Goal: Navigation & Orientation: Find specific page/section

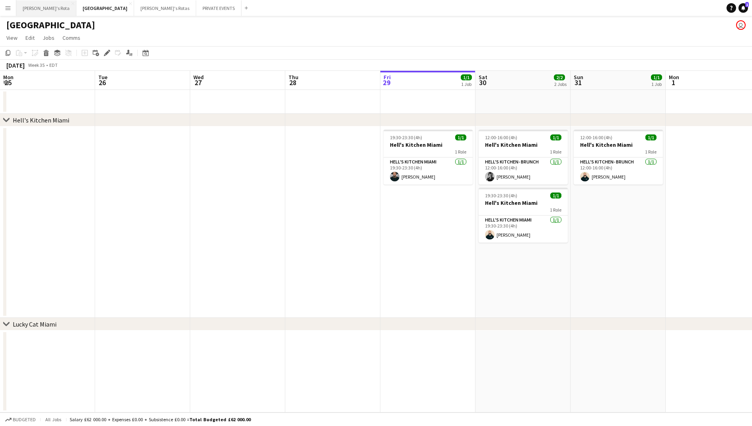
scroll to position [0, 194]
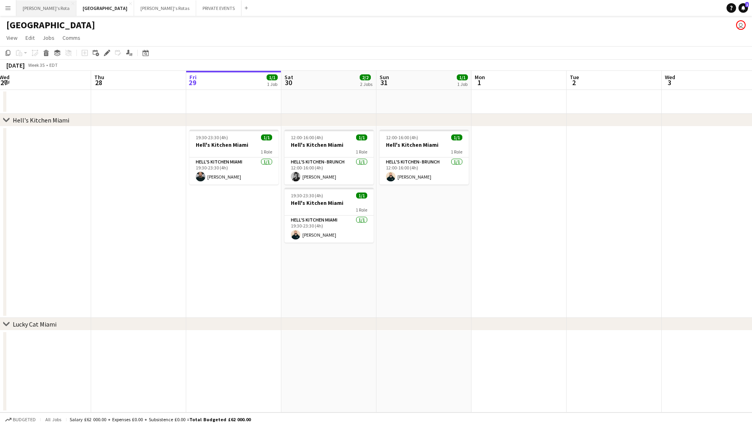
click at [41, 7] on button "[PERSON_NAME]'s Rota Close" at bounding box center [46, 8] width 60 height 16
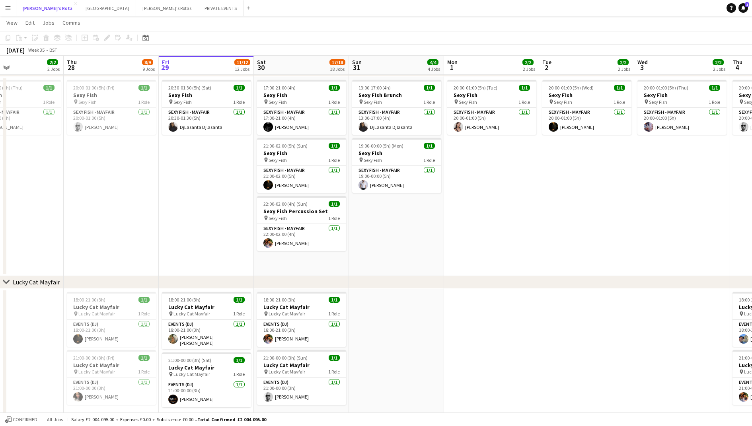
scroll to position [0, 317]
click at [136, 16] on button "[PERSON_NAME]'s Rotas Close" at bounding box center [167, 8] width 62 height 16
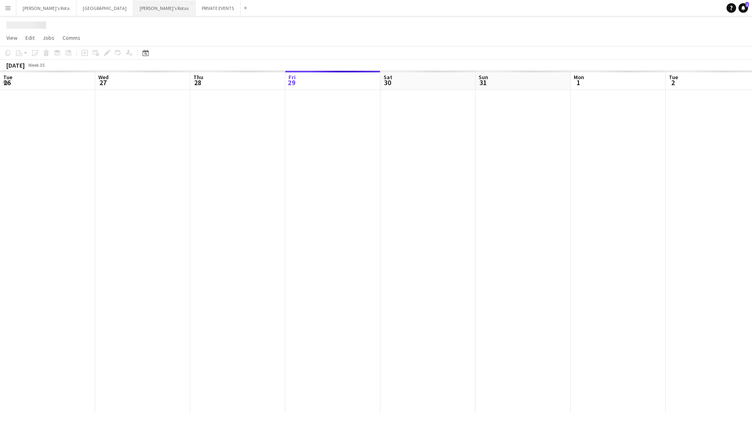
scroll to position [0, 190]
